Goal: Information Seeking & Learning: Learn about a topic

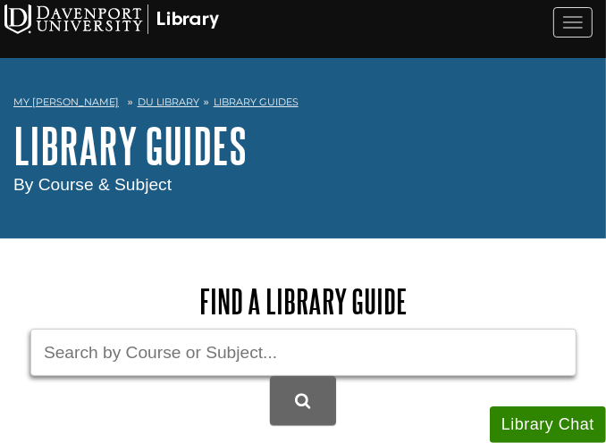
click at [148, 347] on input "Guide Search Terms" at bounding box center [303, 352] width 546 height 47
click at [270, 376] on button "DU Library Guides Search" at bounding box center [303, 400] width 66 height 49
click at [125, 345] on input "aces 100" at bounding box center [303, 352] width 546 height 47
type input "a"
click at [125, 345] on input "BU" at bounding box center [303, 352] width 546 height 47
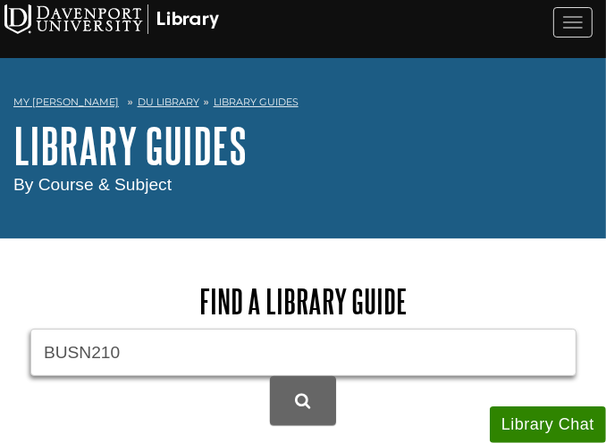
type input "BUSN210"
click at [270, 376] on button "DU Library Guides Search" at bounding box center [303, 400] width 66 height 49
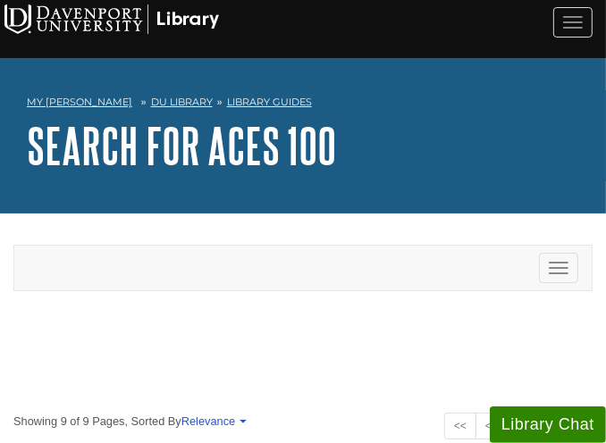
click at [139, 271] on div "Toggle navigation" at bounding box center [303, 268] width 578 height 45
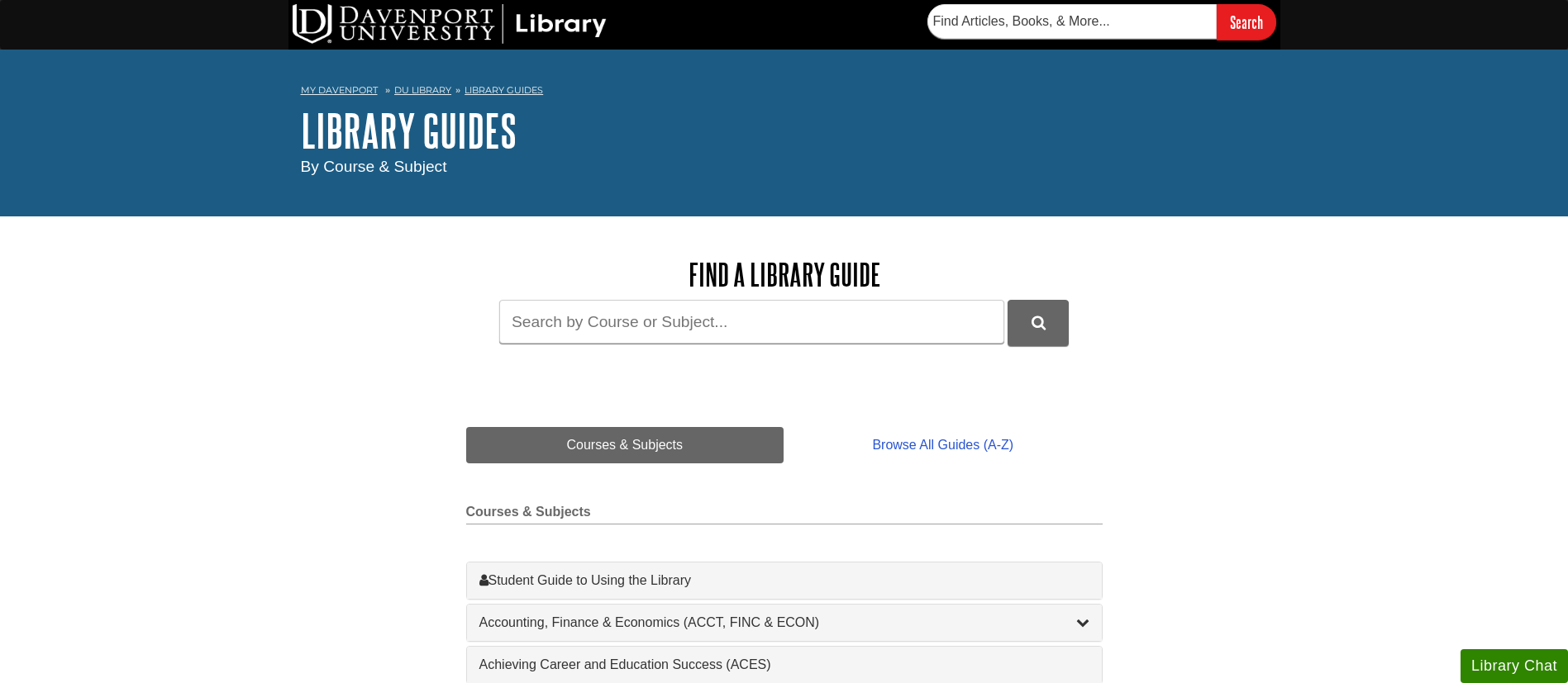
drag, startPoint x: 939, startPoint y: 0, endPoint x: 278, endPoint y: 336, distance: 741.5
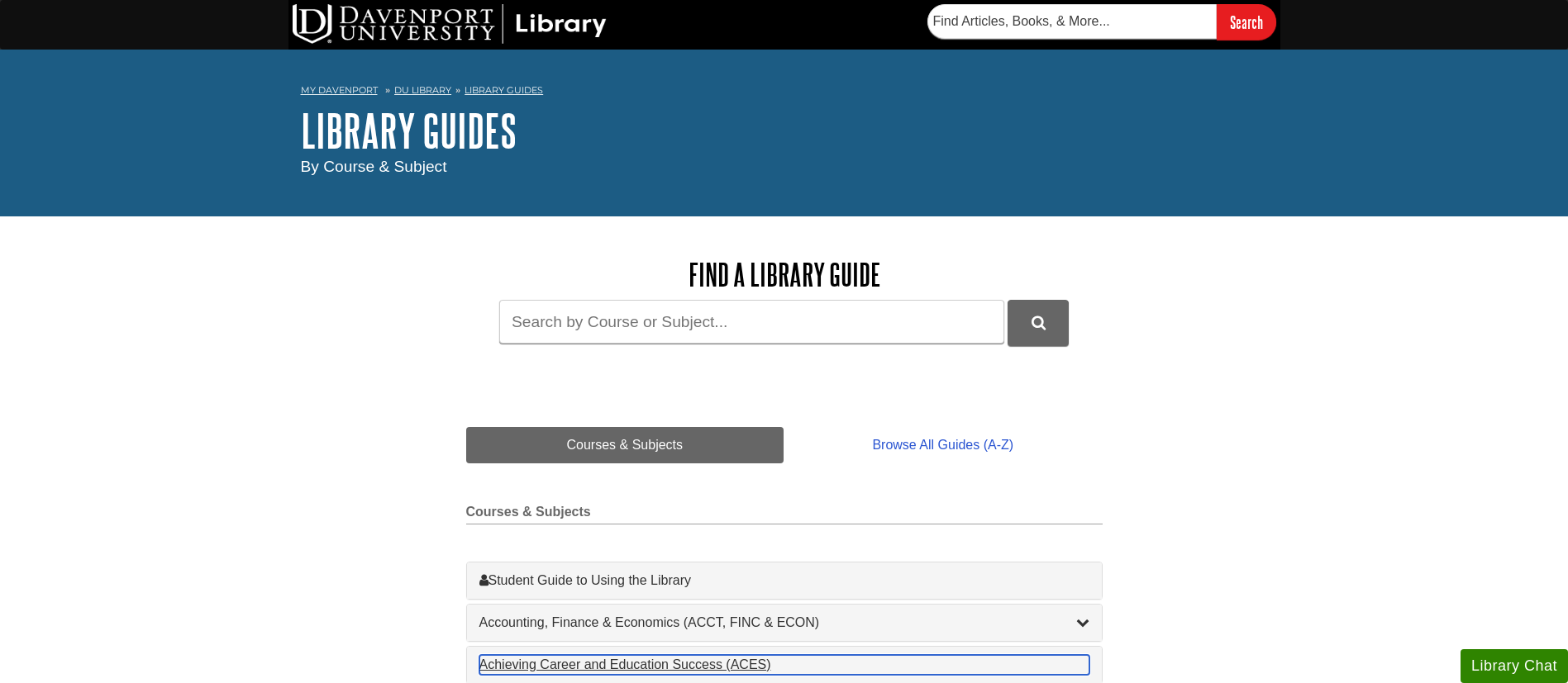
click at [559, 409] on div "Achieving Career and Education Success (ACES) , 1 guides" at bounding box center [785, 665] width 610 height 19
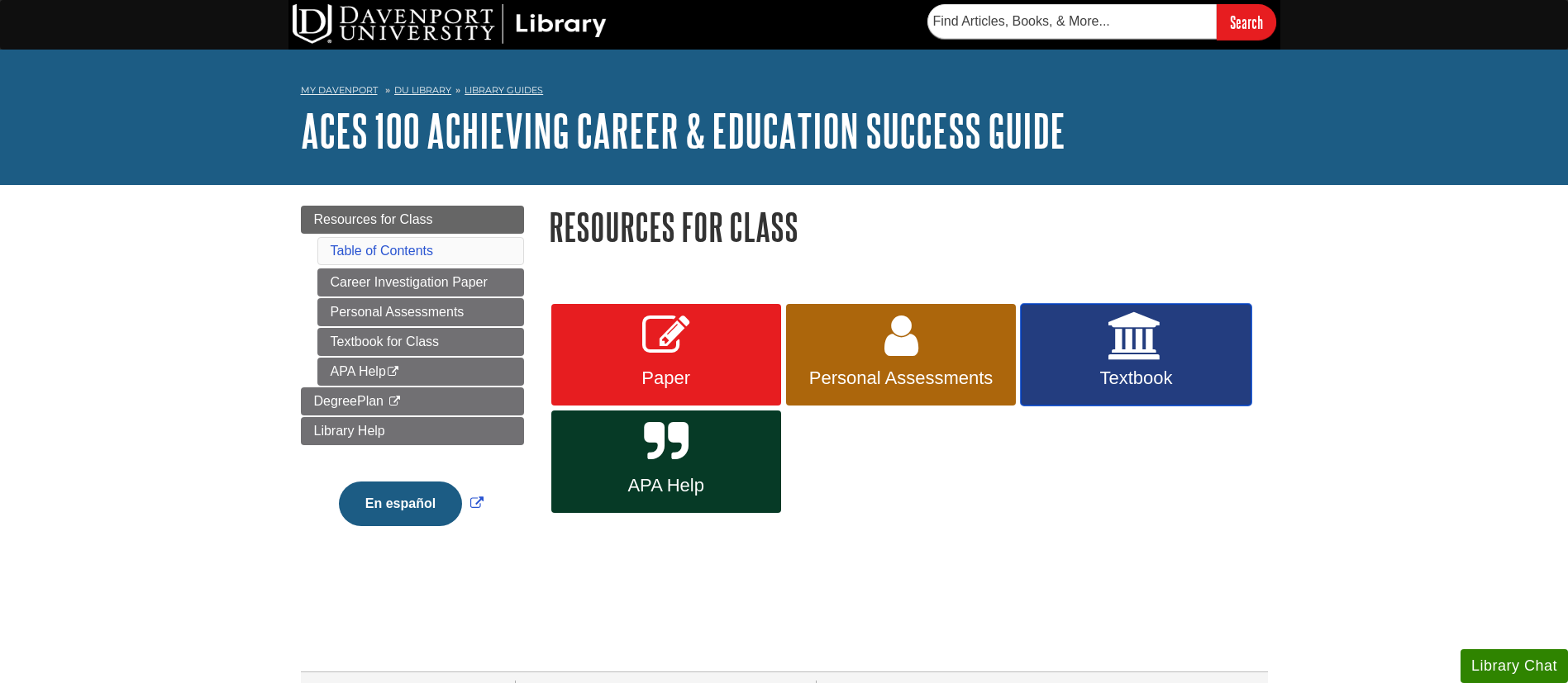
click at [1153, 361] on link "Textbook" at bounding box center [1135, 355] width 230 height 103
